Goal: Task Accomplishment & Management: Complete application form

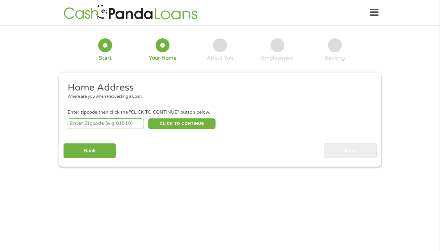
click at [120, 126] on input "number" at bounding box center [106, 123] width 76 height 11
type input "08527"
select select "[US_STATE]"
click at [164, 125] on button "CLICK TO CONTINUE" at bounding box center [181, 123] width 67 height 11
type input "08527"
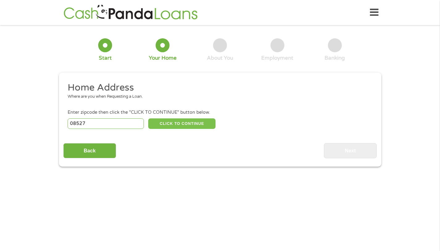
type input "[PERSON_NAME]"
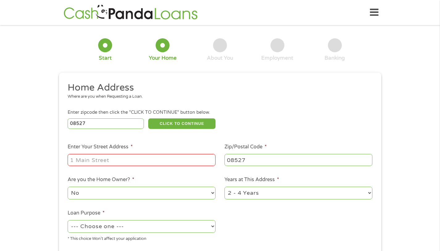
click at [155, 156] on input "Enter Your Street Address *" at bounding box center [142, 160] width 148 height 12
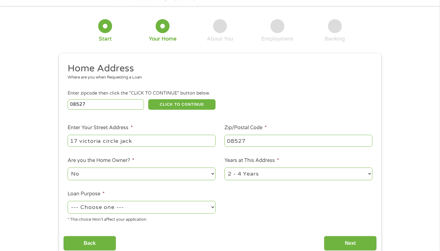
scroll to position [25, 0]
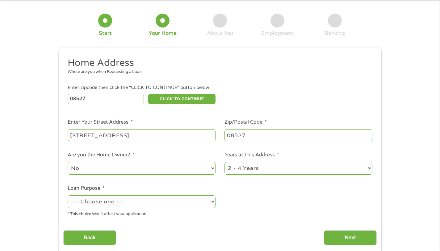
type input "[STREET_ADDRESS]"
click at [200, 157] on li "Are you the Home Owner? * No Yes" at bounding box center [141, 163] width 157 height 24
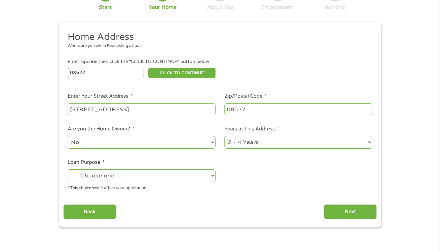
scroll to position [64, 0]
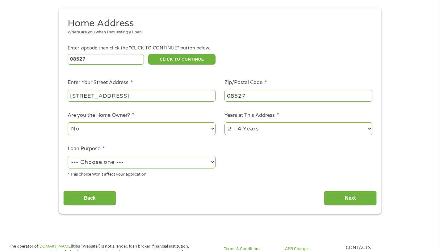
click at [167, 164] on select "--- Choose one --- Pay Bills Debt Consolidation Home Improvement Major Purchase…" at bounding box center [142, 162] width 148 height 13
select select "medicalexpenses"
click at [329, 200] on input "Next" at bounding box center [350, 198] width 53 height 15
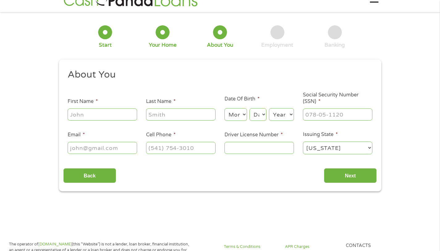
scroll to position [0, 0]
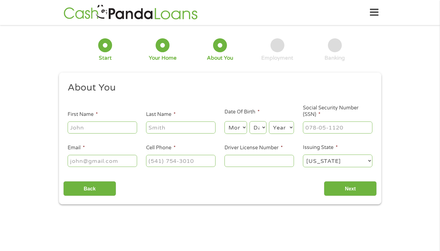
click at [109, 132] on input "First Name *" at bounding box center [103, 127] width 70 height 12
type input "Youssif"
type input "Zidan"
type input "[EMAIL_ADDRESS][DOMAIN_NAME]"
type input "[PHONE_NUMBER]"
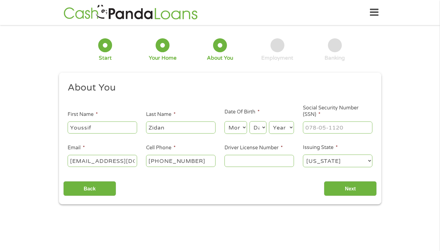
click at [239, 130] on select "Month 1 2 3 4 5 6 7 8 9 10 11 12" at bounding box center [236, 127] width 23 height 13
select select "1"
click at [258, 126] on select "Day 1 2 3 4 5 6 7 8 9 10 11 12 13 14 15 16 17 18 19 20 21 22 23 24 25 26 27 28 …" at bounding box center [258, 127] width 17 height 13
select select "17"
click at [278, 132] on select "Year [DATE] 2006 2005 2004 2003 2002 2001 2000 1999 1998 1997 1996 1995 1994 19…" at bounding box center [281, 127] width 25 height 13
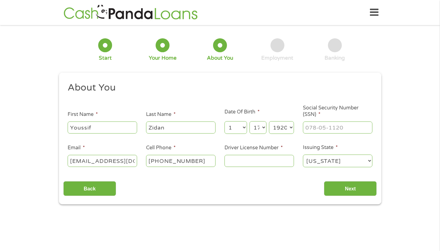
click at [262, 132] on select "Day 1 2 3 4 5 6 7 8 9 10 11 12 13 14 15 16 17 18 19 20 21 22 23 24 25 26 27 28 …" at bounding box center [258, 127] width 17 height 13
click at [281, 130] on select "Year [DATE] 2006 2005 2004 2003 2002 2001 2000 1999 1998 1997 1996 1995 1994 19…" at bounding box center [281, 127] width 25 height 13
select select "2003"
click at [275, 157] on input "Driver License Number *" at bounding box center [260, 161] width 70 height 12
click at [322, 128] on input "___-__-____" at bounding box center [338, 127] width 70 height 12
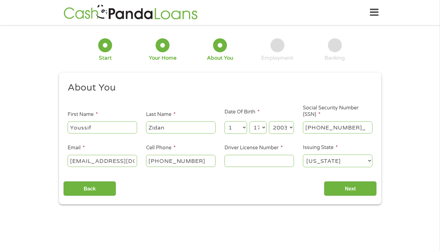
type input "156-11-8261"
click at [264, 173] on div "About You This field is hidden when viewing the form Title * --- Choose one ---…" at bounding box center [220, 139] width 314 height 115
click at [251, 162] on input "Driver License Number *" at bounding box center [260, 161] width 70 height 12
type input "z41237906801032"
click at [348, 185] on input "Next" at bounding box center [350, 188] width 53 height 15
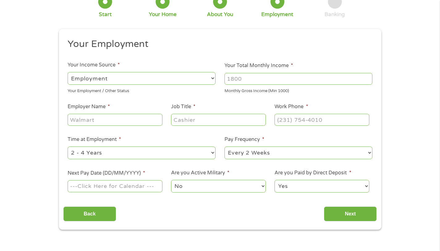
scroll to position [45, 0]
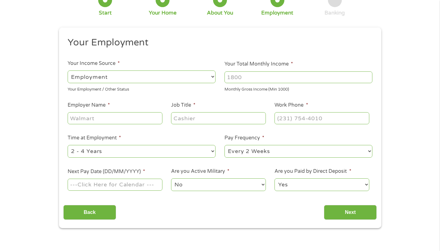
click at [146, 117] on input "Employer Name *" at bounding box center [115, 118] width 95 height 12
type input "CVS"
click at [199, 112] on div at bounding box center [218, 118] width 95 height 14
click at [199, 115] on input "Job Title *" at bounding box center [218, 118] width 95 height 12
type input "Pharmacy"
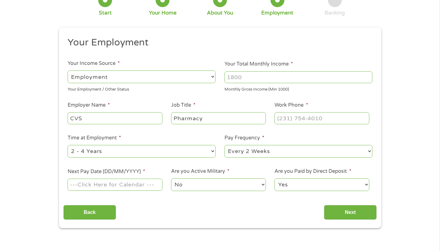
click at [247, 75] on input "Your Total Monthly Income *" at bounding box center [299, 77] width 148 height 12
type input "2"
type input "3500"
click at [435, 113] on div "1 Start 2 Your Home 3 About You 4 Employment 5 Banking 6 This field is hidden w…" at bounding box center [220, 106] width 440 height 244
click at [345, 117] on input "(___) ___-____" at bounding box center [322, 118] width 95 height 12
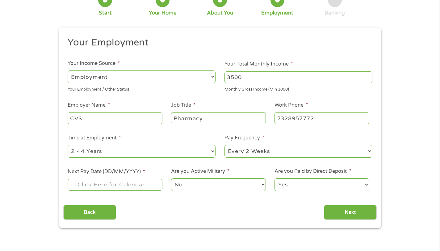
type input "[PHONE_NUMBER]"
click at [155, 186] on input "Next Pay Date (DD/MM/YYYY) *" at bounding box center [115, 185] width 95 height 12
click at [129, 183] on input "Next Pay Date (DD/MM/YYYY) *" at bounding box center [115, 185] width 95 height 12
click at [122, 184] on input "Next Pay Date (DD/MM/YYYY) *" at bounding box center [115, 185] width 95 height 12
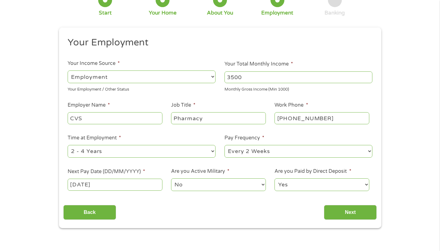
click at [84, 186] on input "[DATE]" at bounding box center [115, 185] width 95 height 12
type input "[DATE]"
click at [343, 208] on input "Next" at bounding box center [350, 212] width 53 height 15
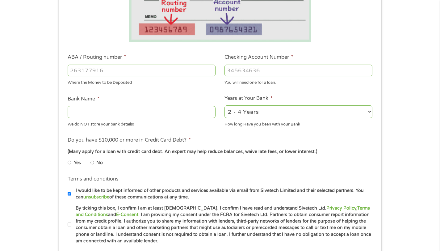
scroll to position [155, 0]
